Goal: Entertainment & Leisure: Consume media (video, audio)

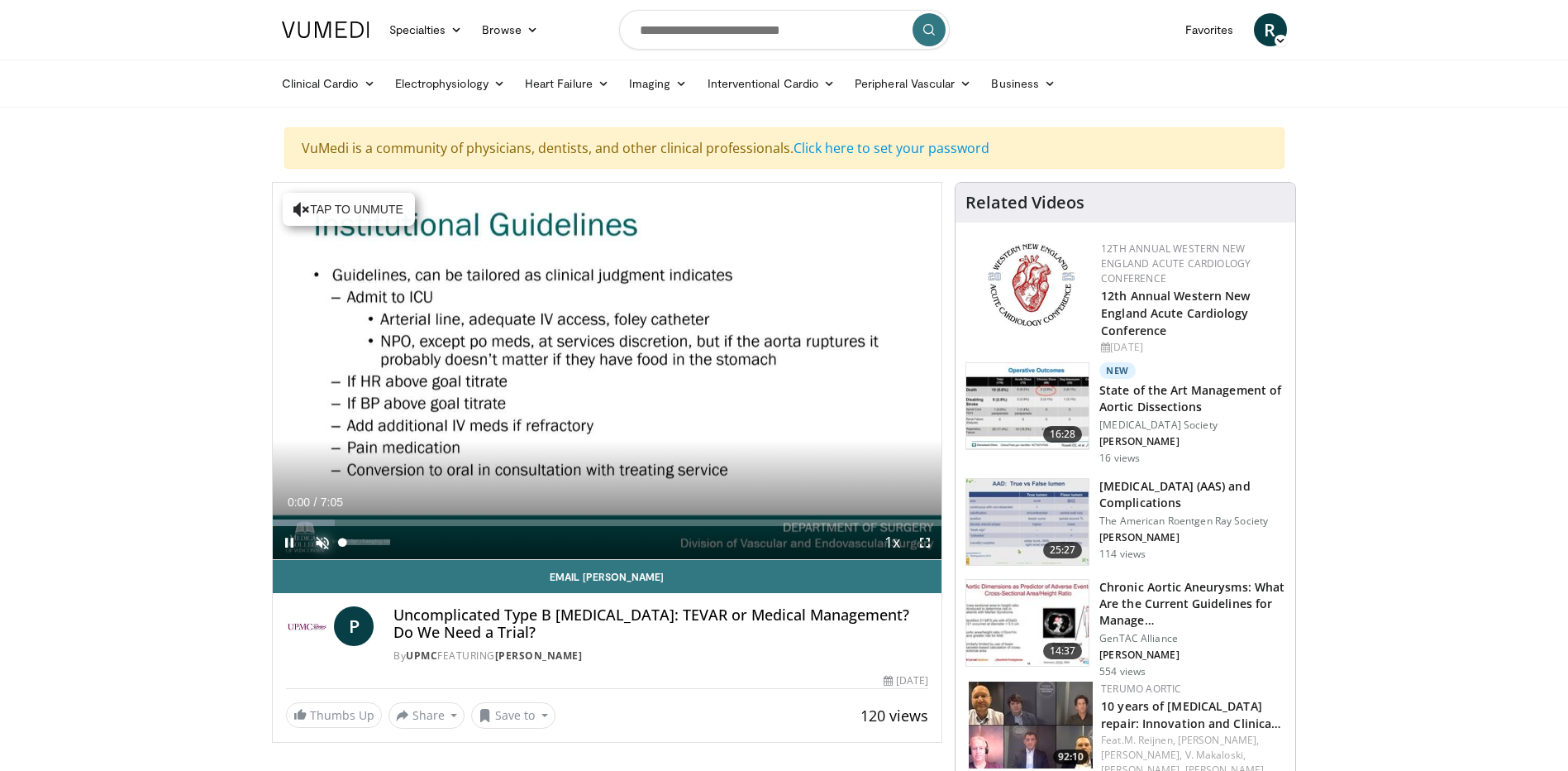
click at [319, 542] on span "Video Player" at bounding box center [322, 542] width 33 height 33
click at [323, 538] on span "Video Player" at bounding box center [322, 542] width 33 height 33
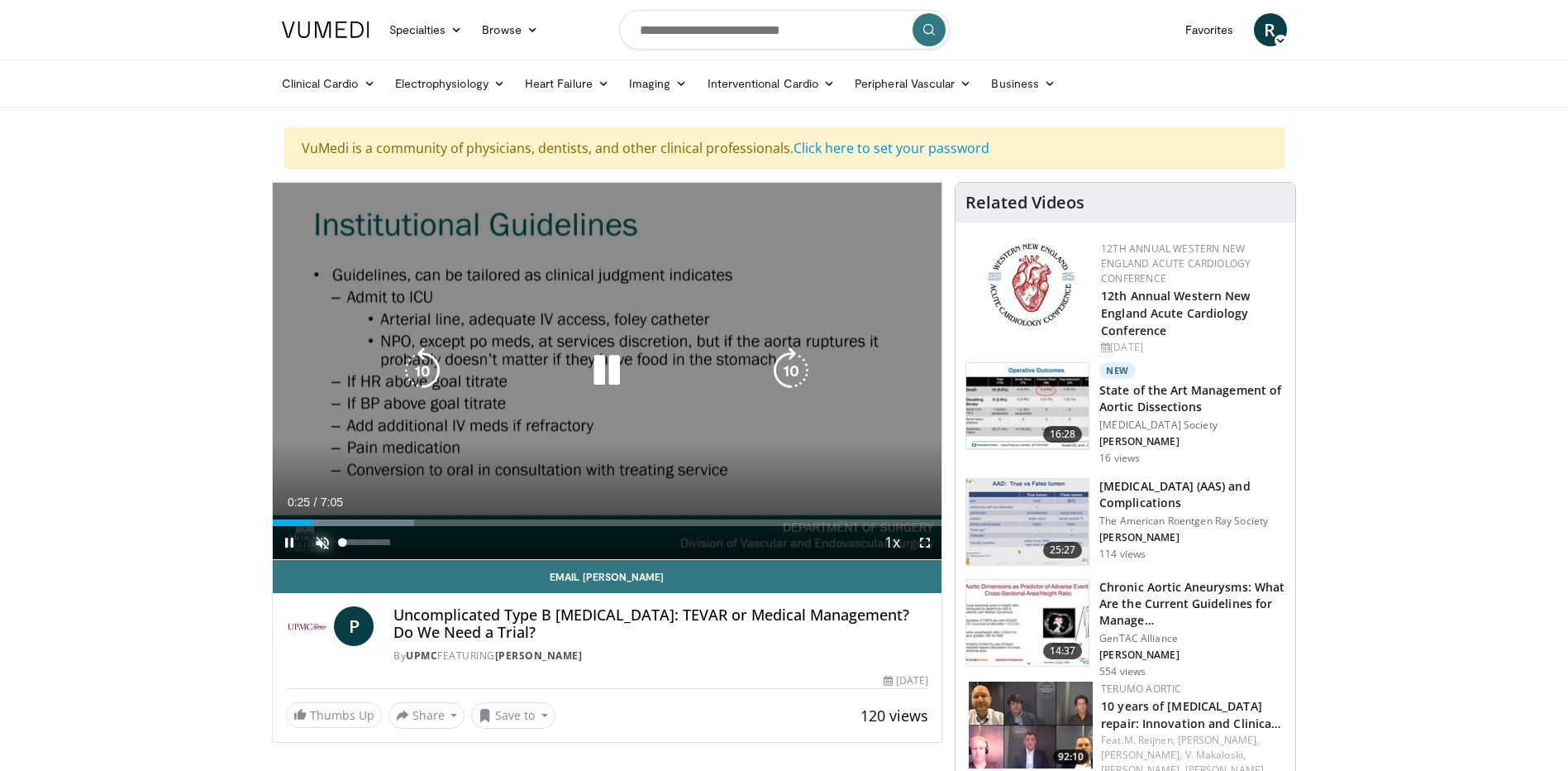
click at [323, 538] on span "Video Player" at bounding box center [322, 542] width 33 height 33
